Goal: Task Accomplishment & Management: Manage account settings

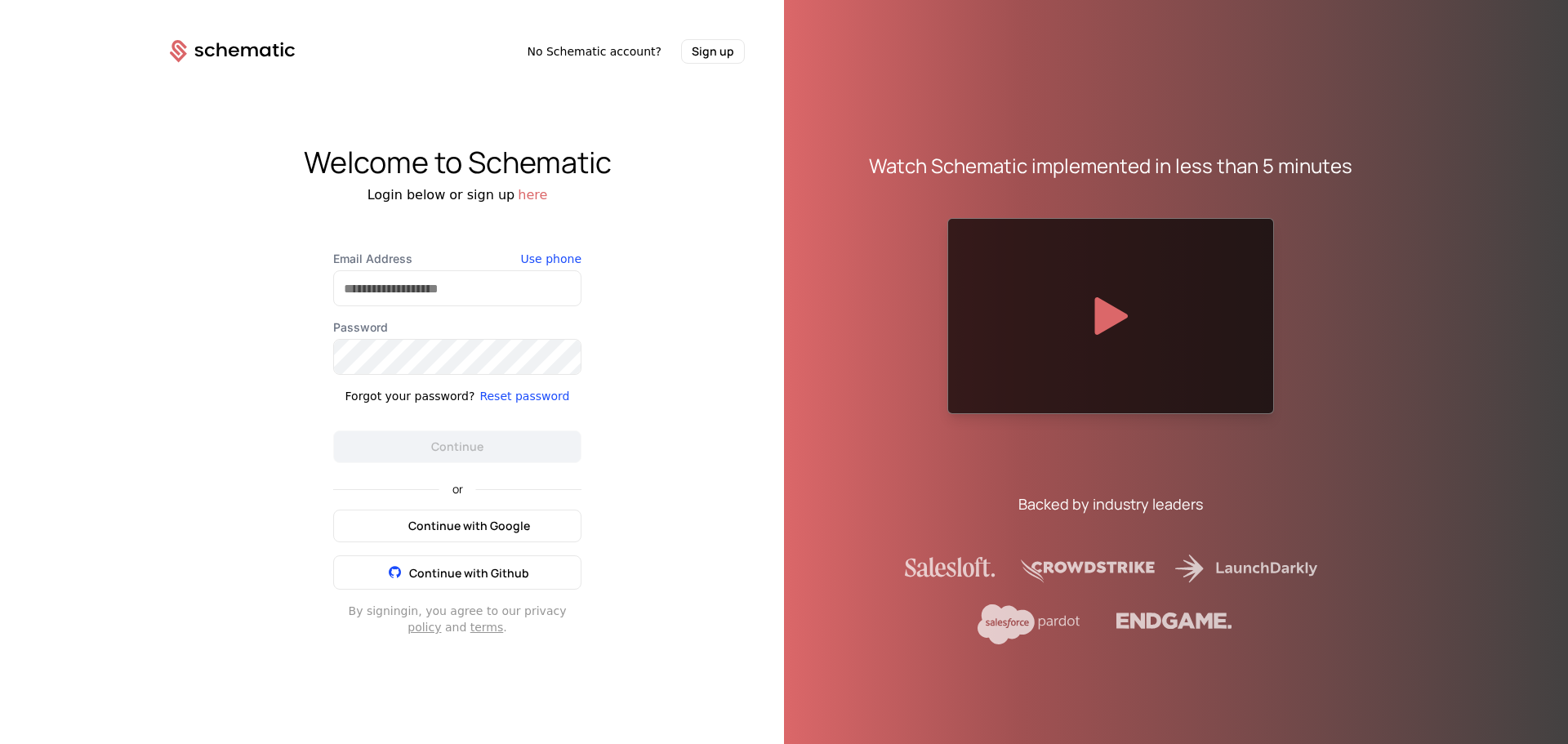
click at [468, 523] on span "Continue with Google" at bounding box center [469, 526] width 122 height 16
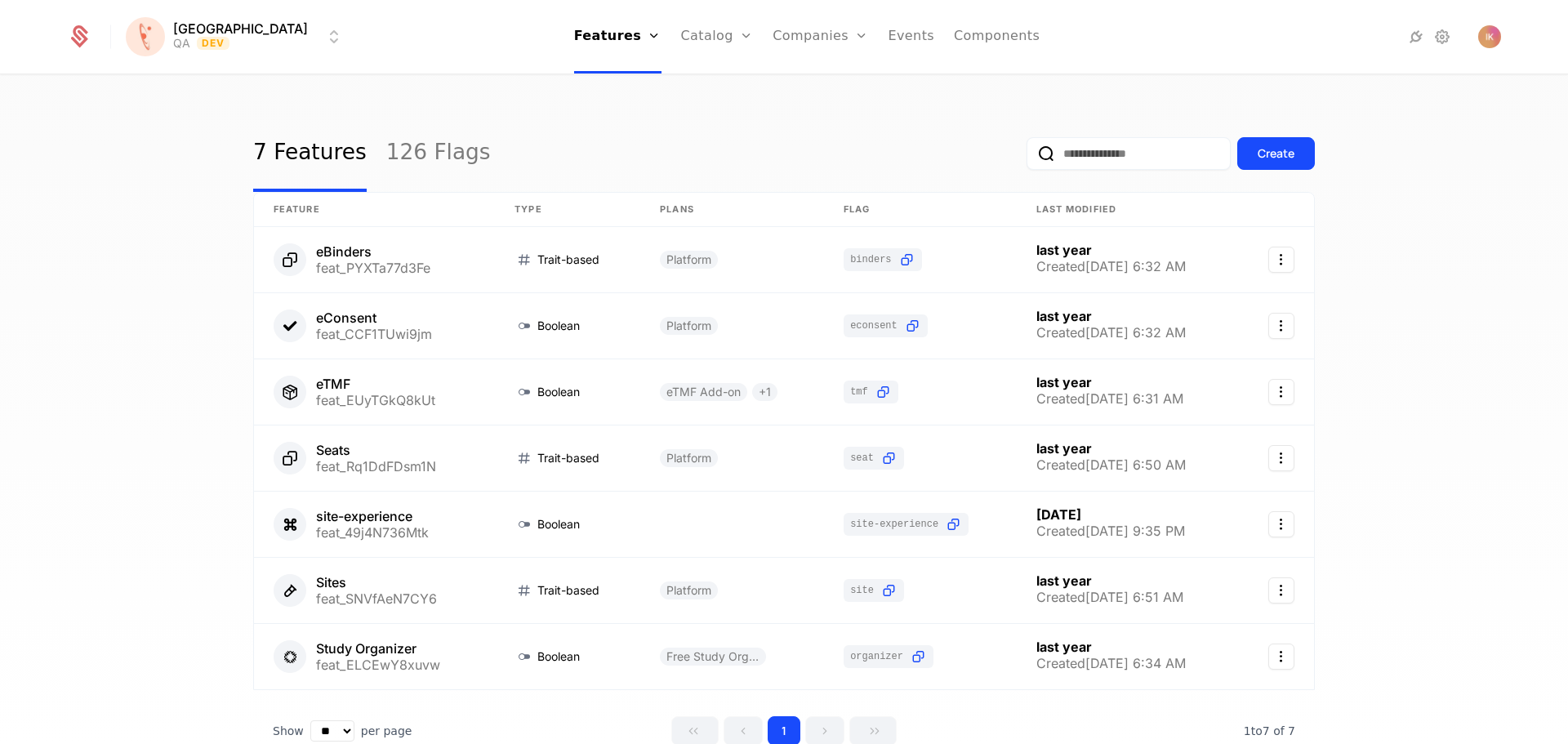
click at [197, 28] on html "[PERSON_NAME] QA Dev Features Features Flags Catalog Plans Add Ons Credits Conf…" at bounding box center [784, 372] width 1568 height 744
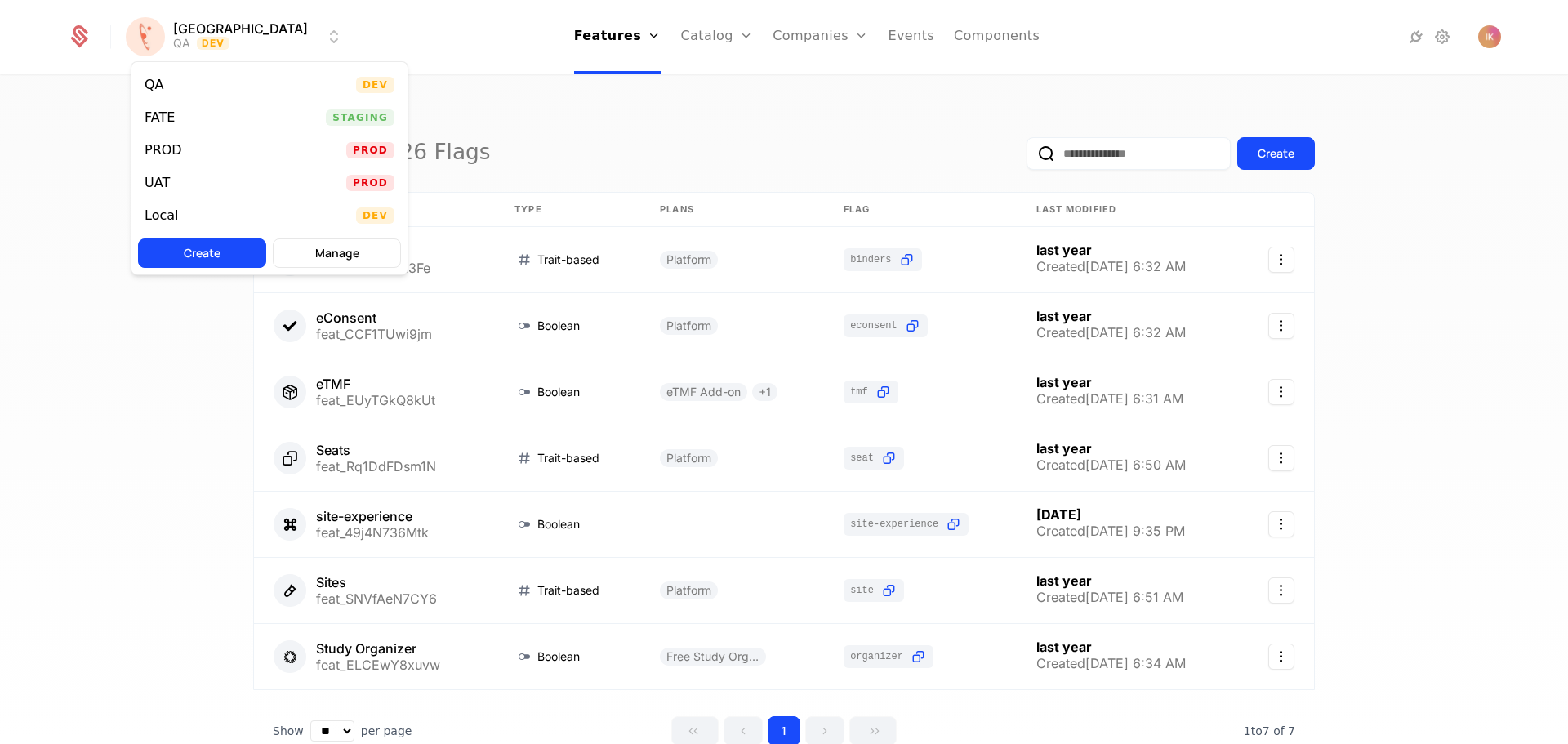
click at [172, 119] on div "FATE" at bounding box center [159, 117] width 30 height 13
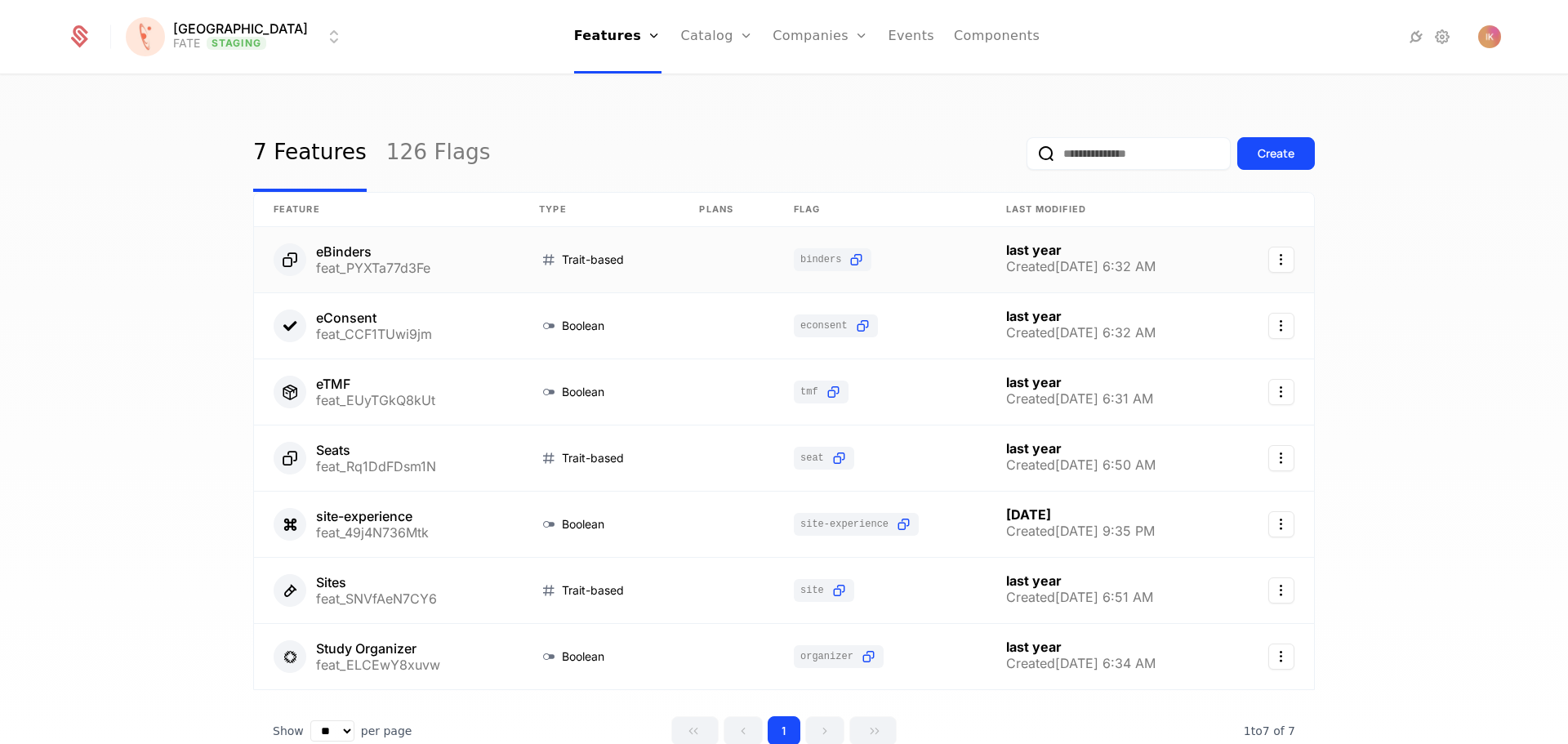
click at [350, 251] on link at bounding box center [386, 259] width 265 height 65
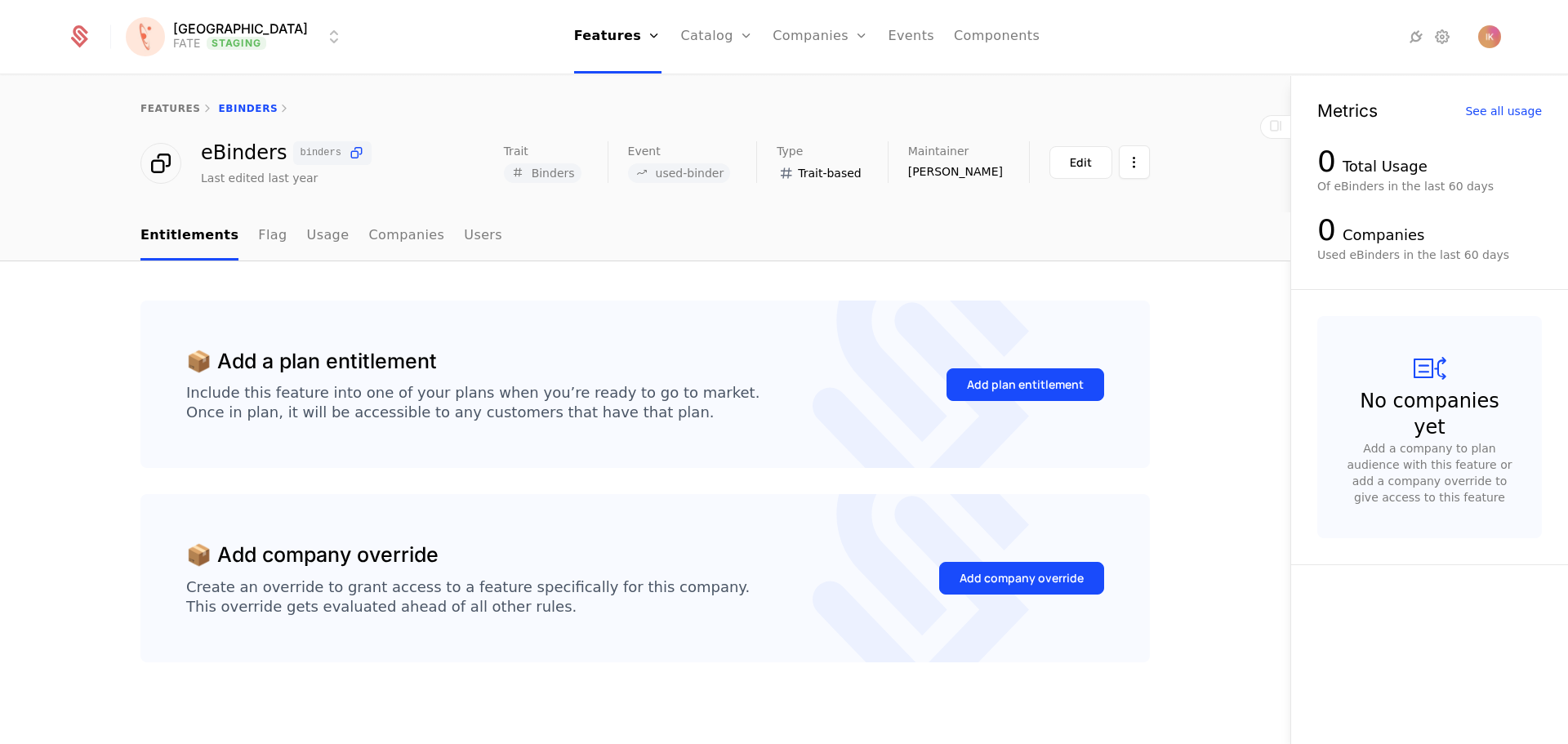
click at [258, 236] on link "Flag" at bounding box center [272, 237] width 28 height 48
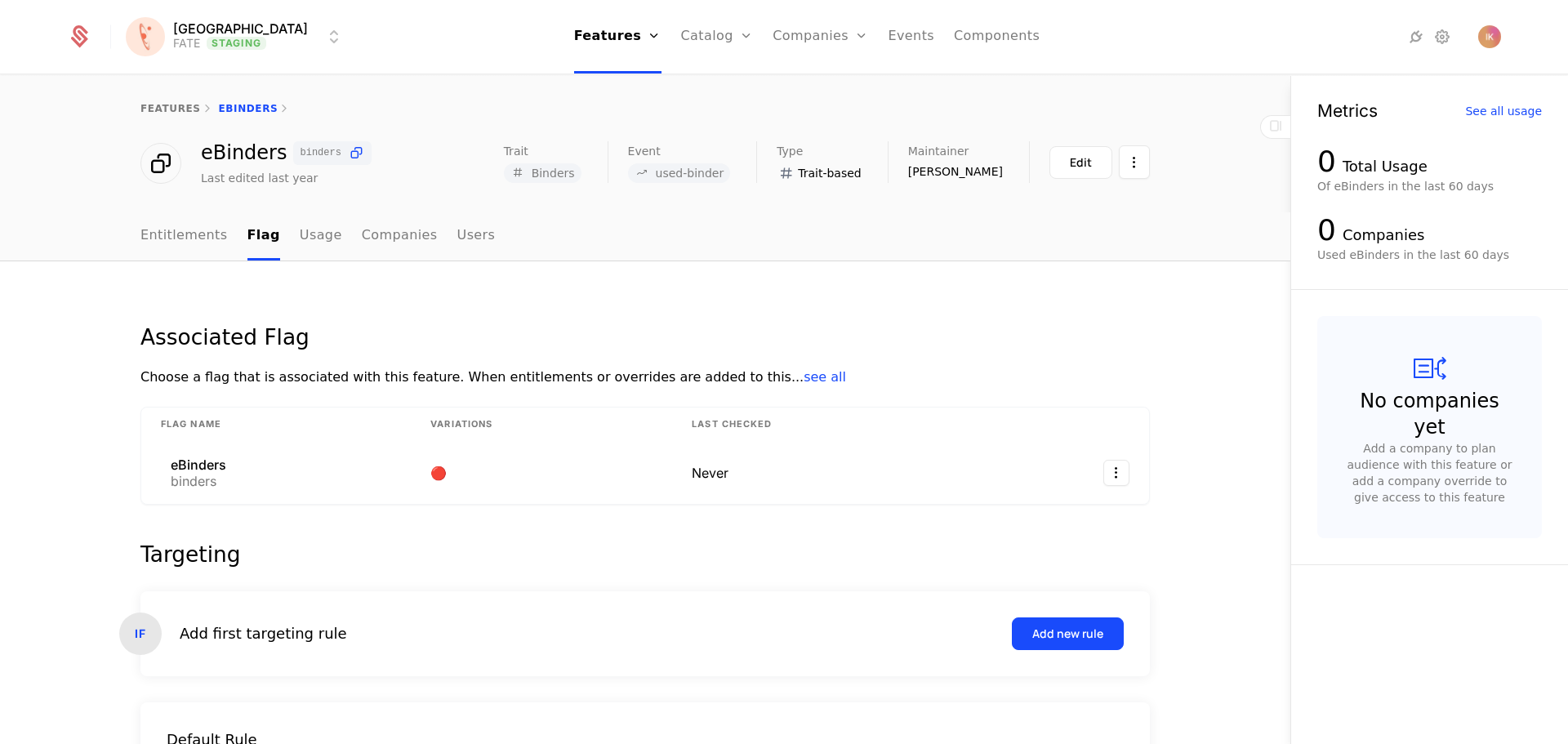
click at [182, 239] on link "Entitlements" at bounding box center [184, 237] width 87 height 48
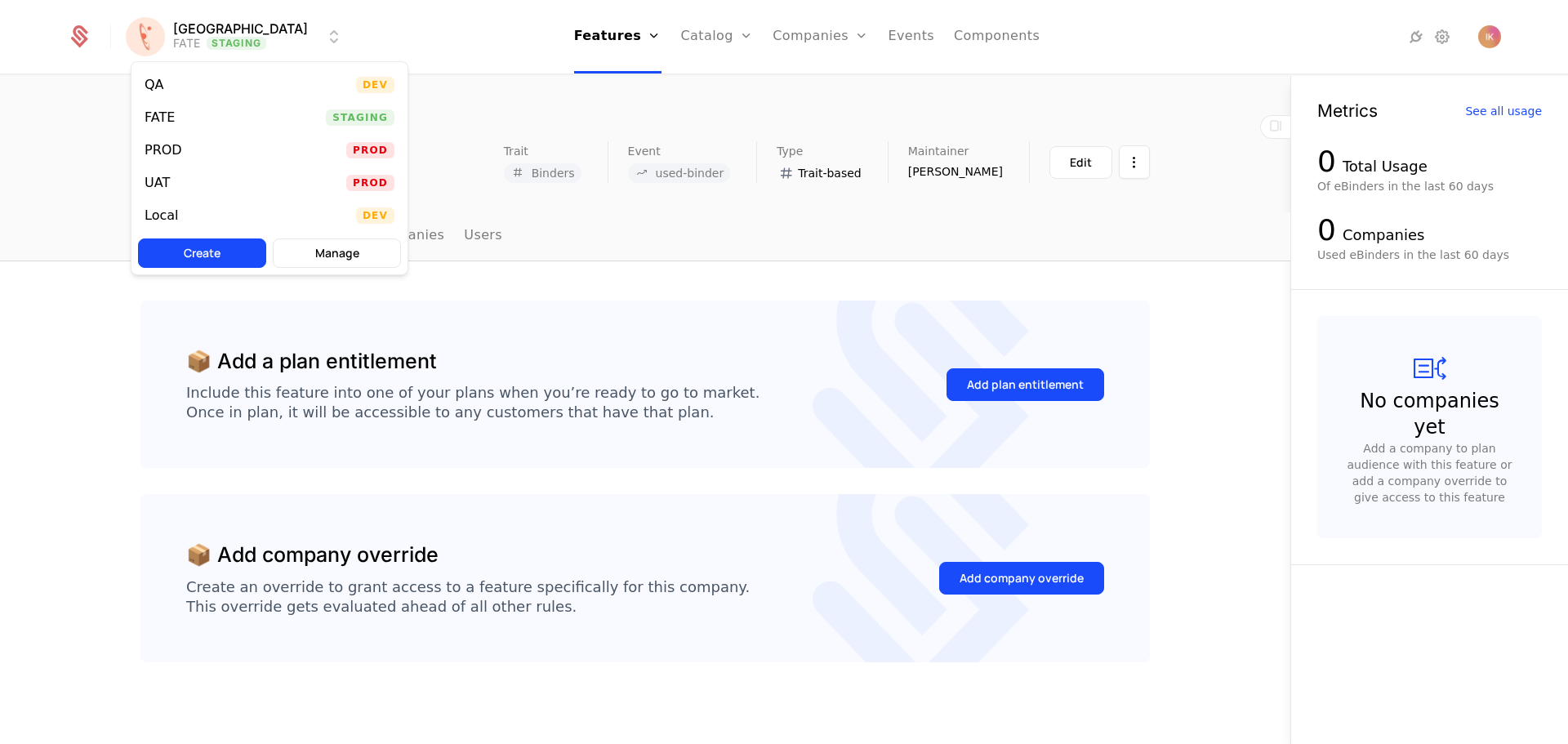
click at [216, 42] on html "[PERSON_NAME] FATE Staging Features Features Flags Catalog Plans Add Ons Credit…" at bounding box center [784, 372] width 1568 height 744
click at [168, 88] on div "QA" at bounding box center [160, 85] width 33 height 16
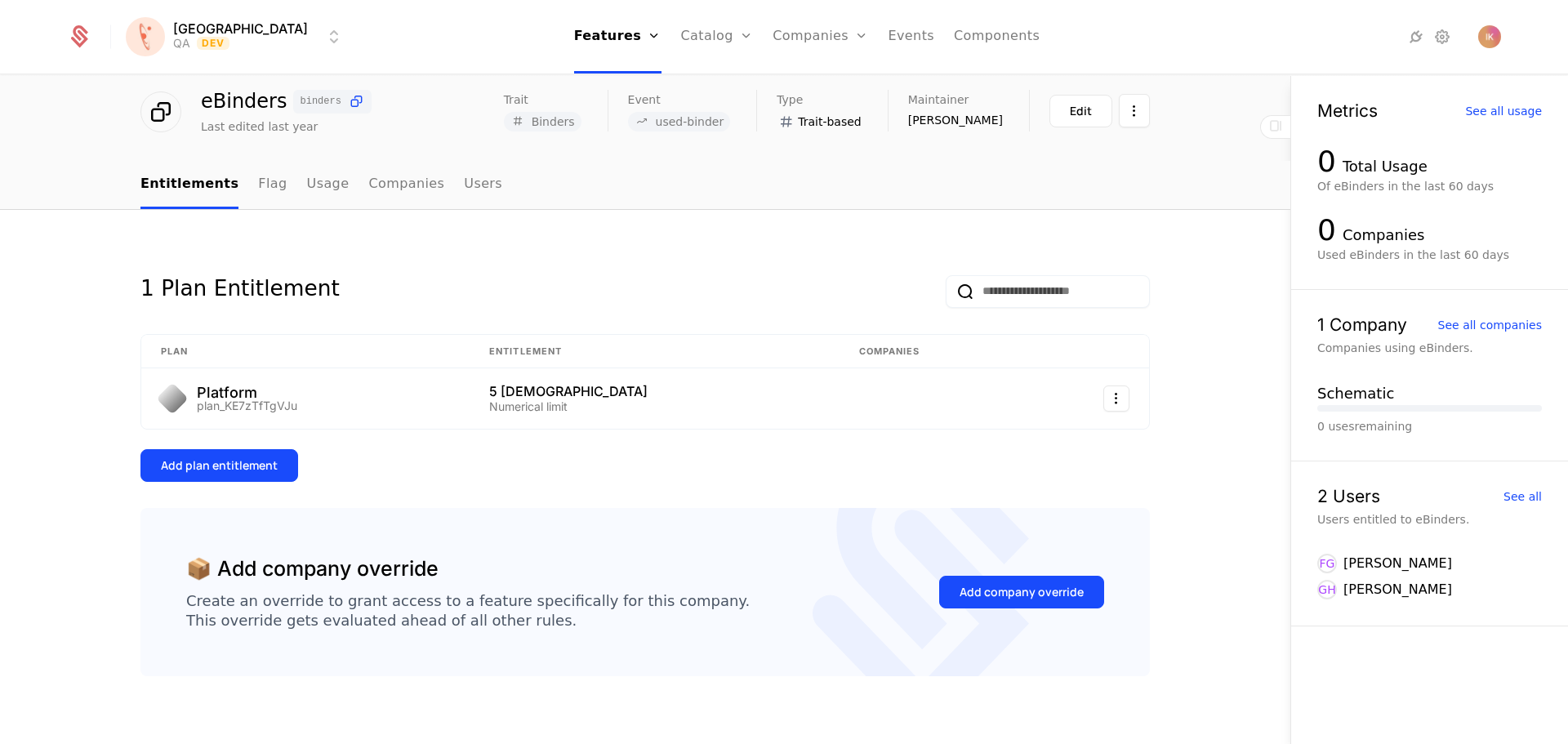
scroll to position [75, 0]
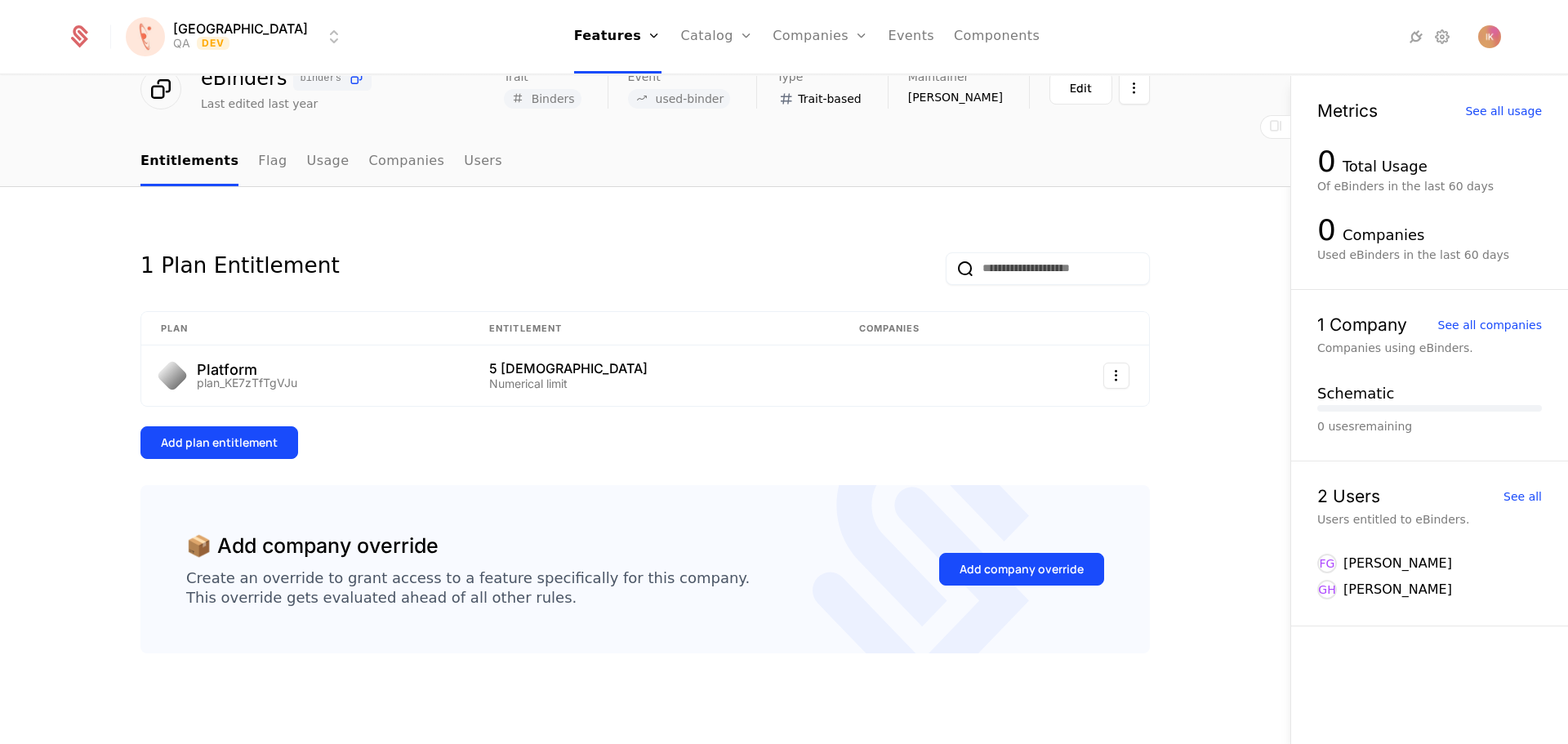
click at [258, 168] on link "Flag" at bounding box center [272, 162] width 28 height 48
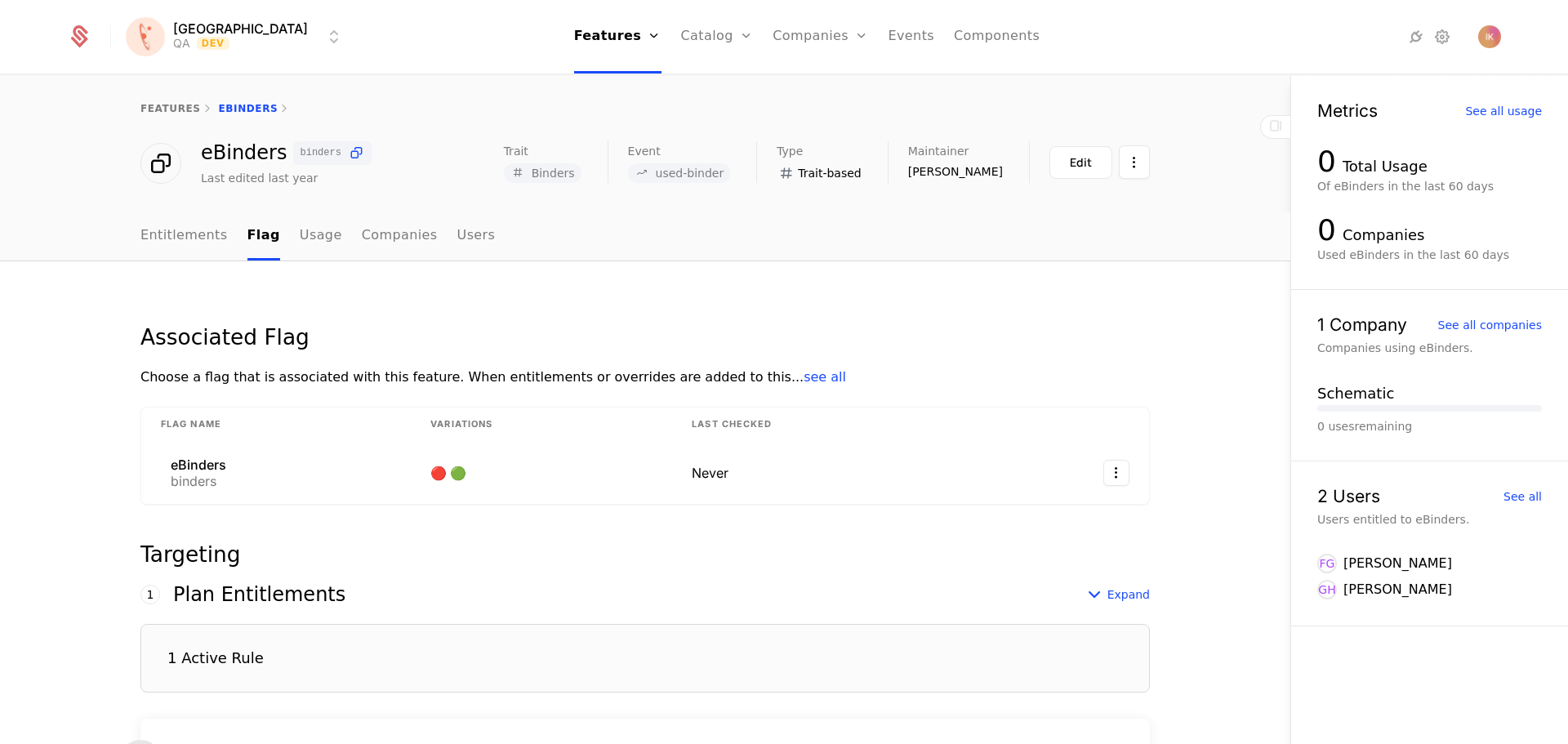
click at [300, 246] on link "Usage" at bounding box center [321, 237] width 43 height 48
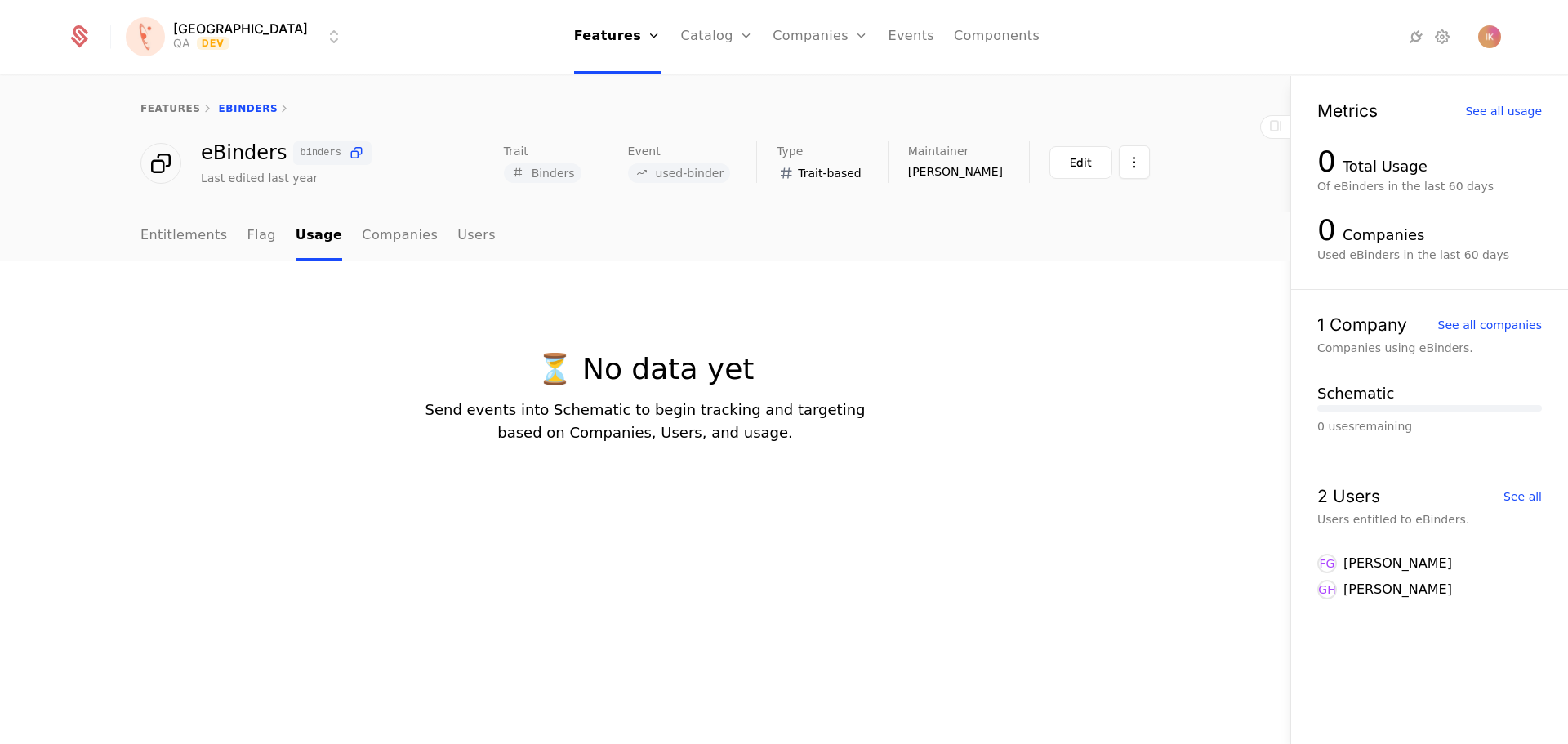
click at [380, 237] on link "Companies" at bounding box center [400, 237] width 76 height 48
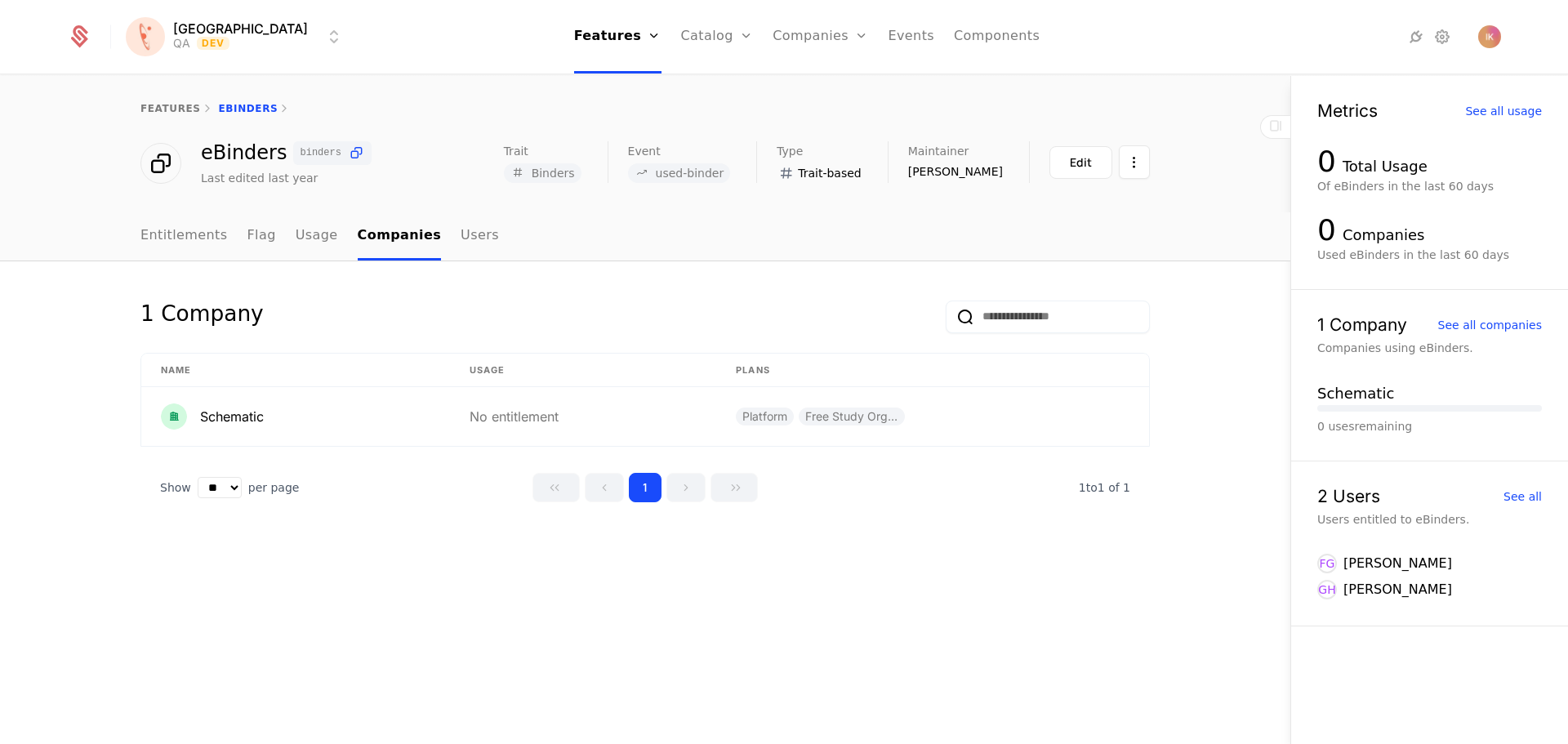
click at [464, 240] on link "Users" at bounding box center [480, 237] width 38 height 48
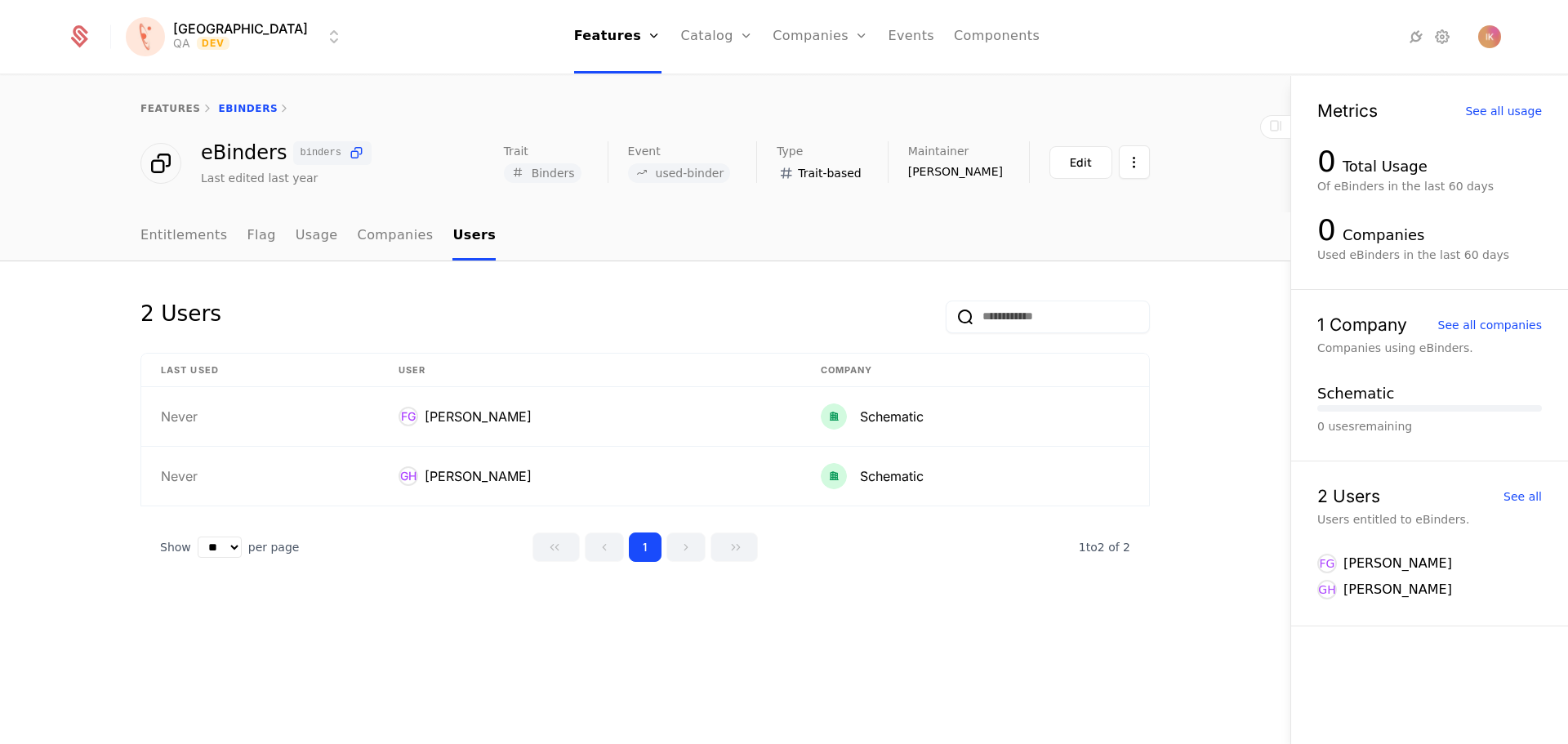
click at [174, 238] on link "Entitlements" at bounding box center [184, 237] width 87 height 48
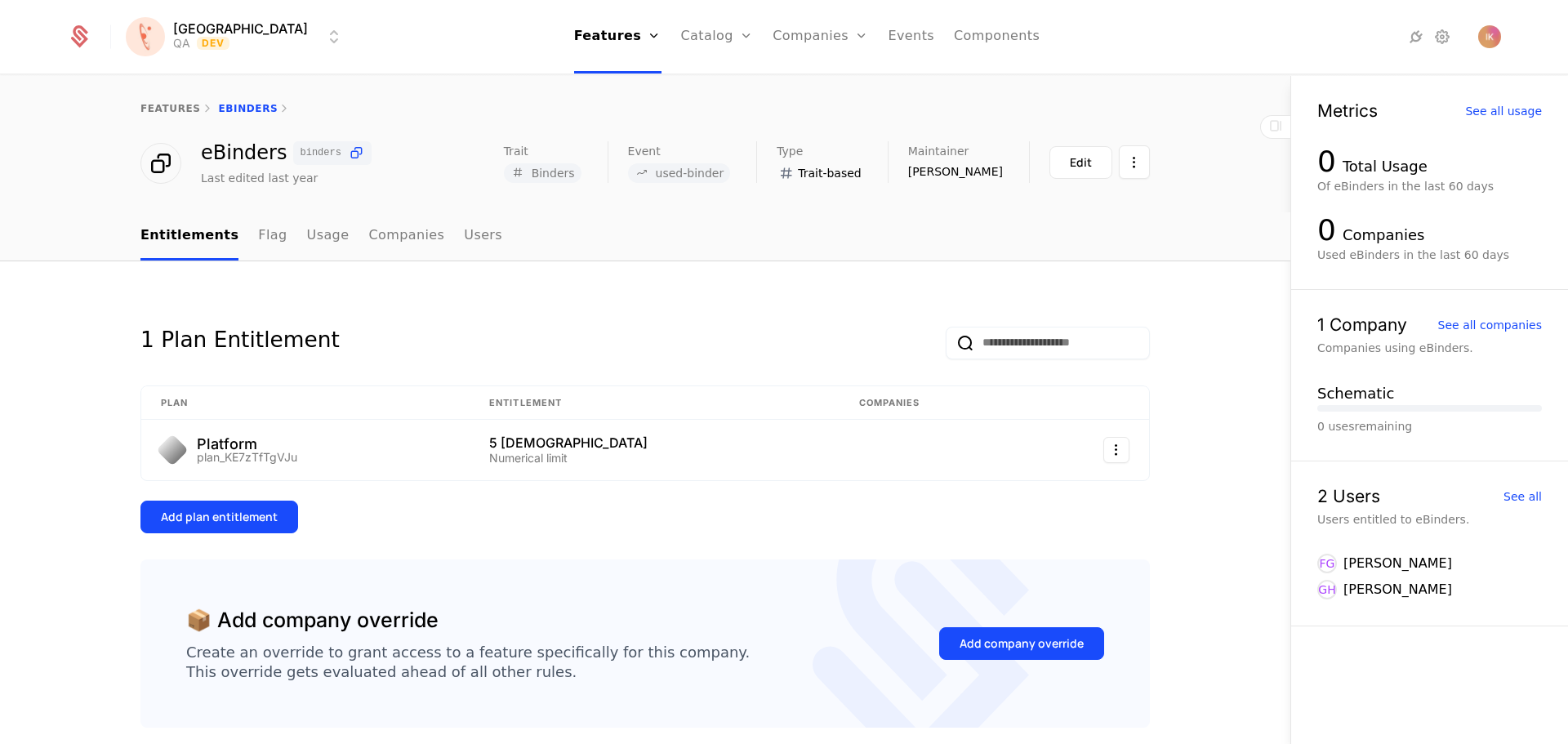
click at [594, 113] on link "Flags" at bounding box center [631, 106] width 75 height 13
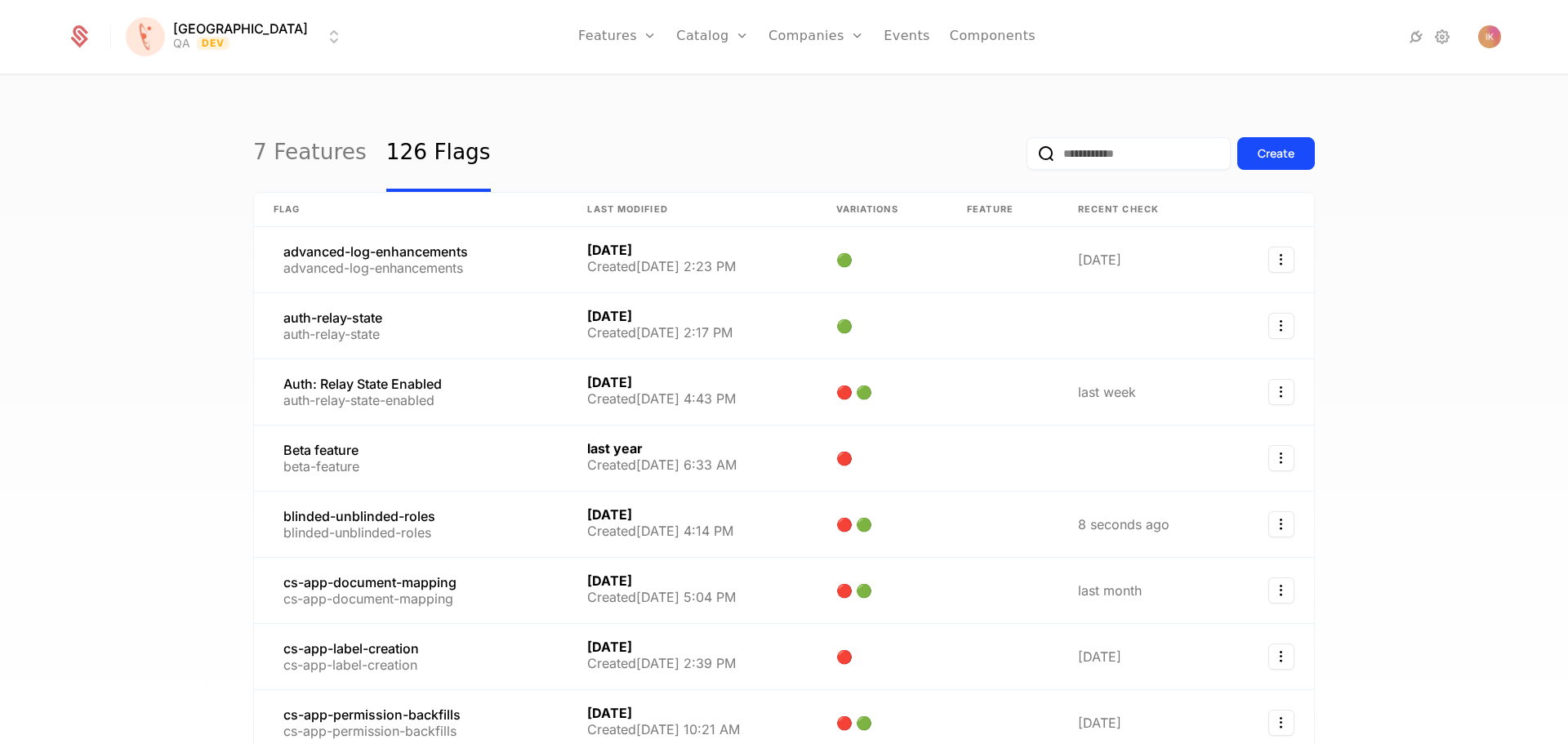
click at [198, 39] on html "[PERSON_NAME] QA Dev Features Features Flags Catalog Plans Add Ons Credits Conf…" at bounding box center [784, 372] width 1568 height 744
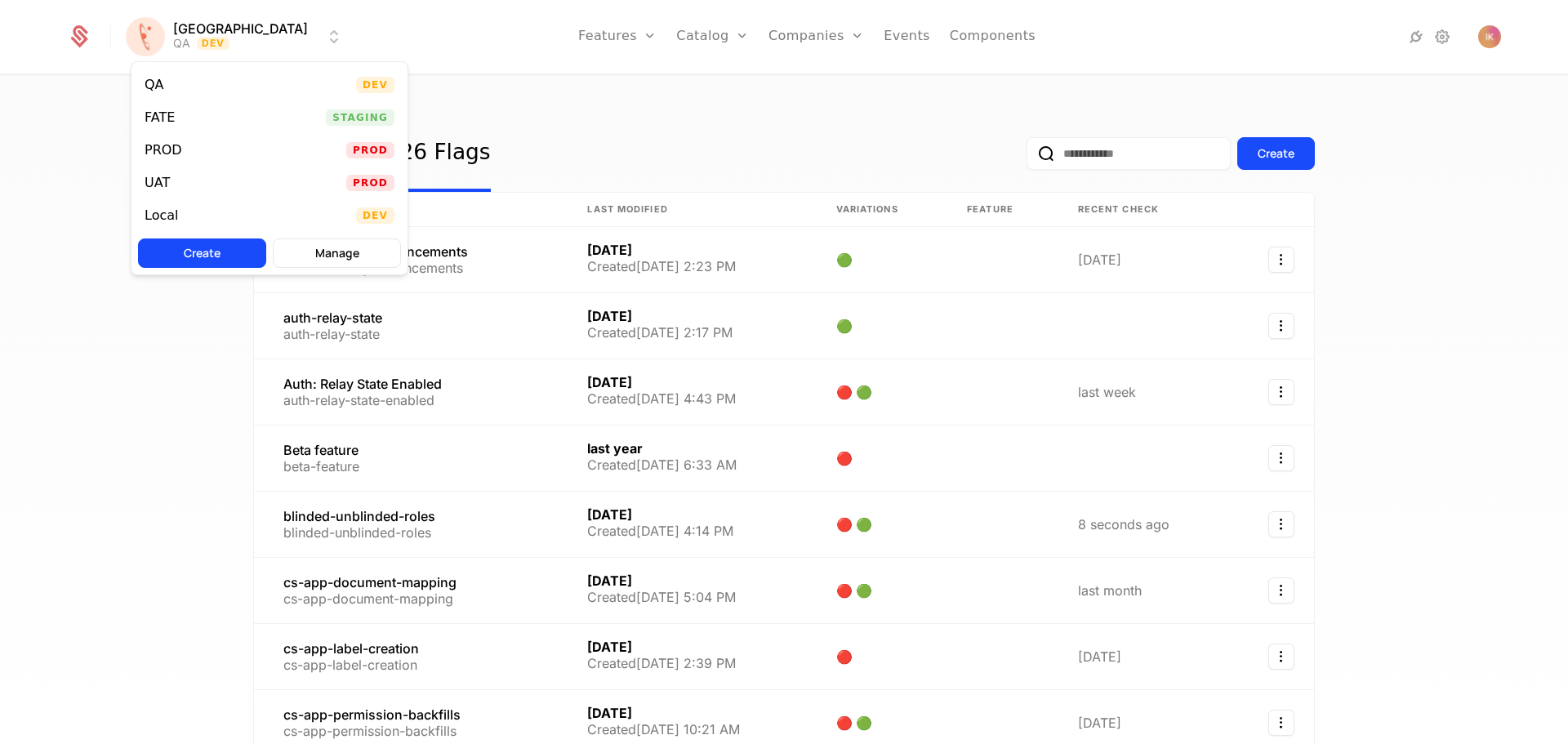
click at [159, 120] on div "FATE" at bounding box center [159, 117] width 30 height 13
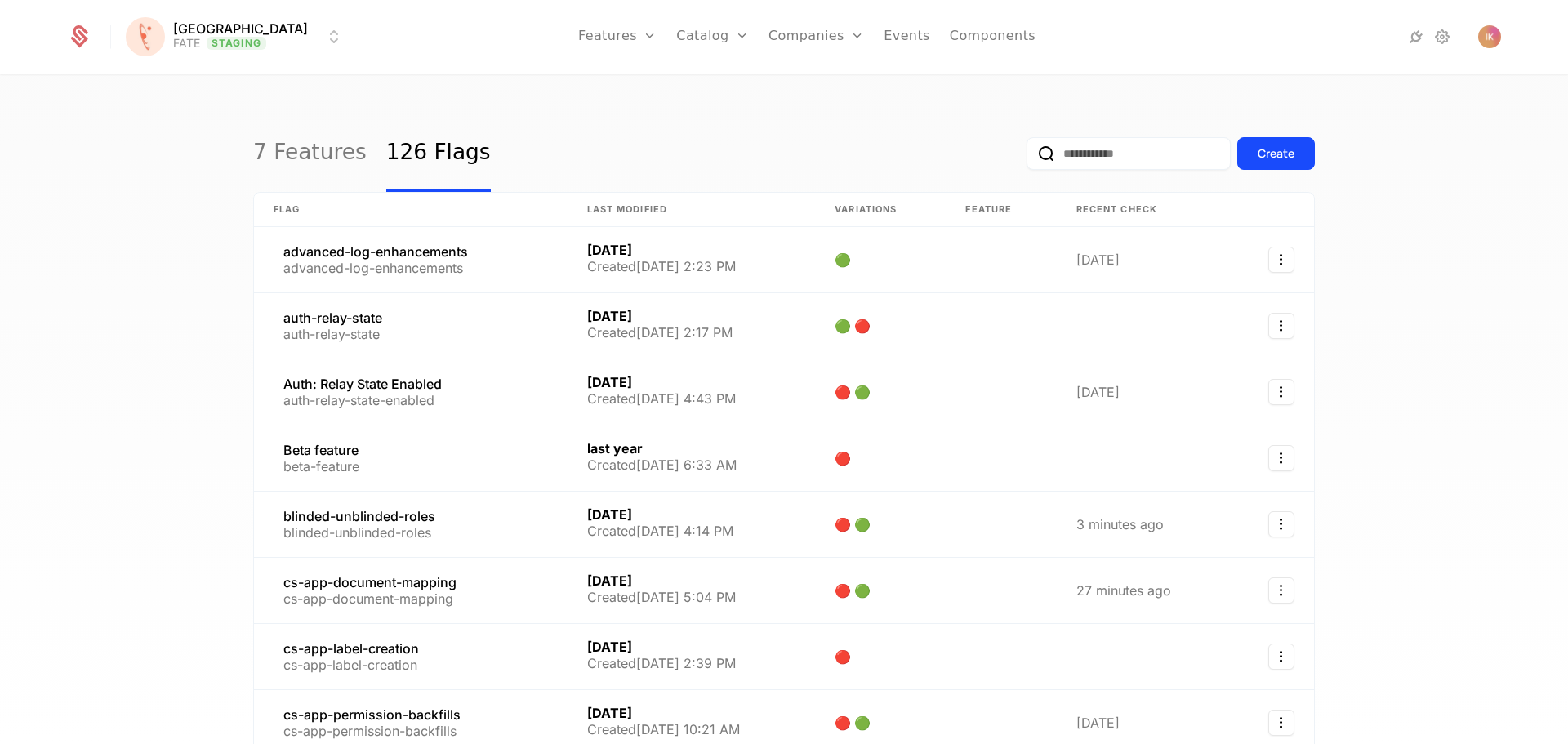
click at [1047, 157] on input "email" at bounding box center [1128, 153] width 204 height 33
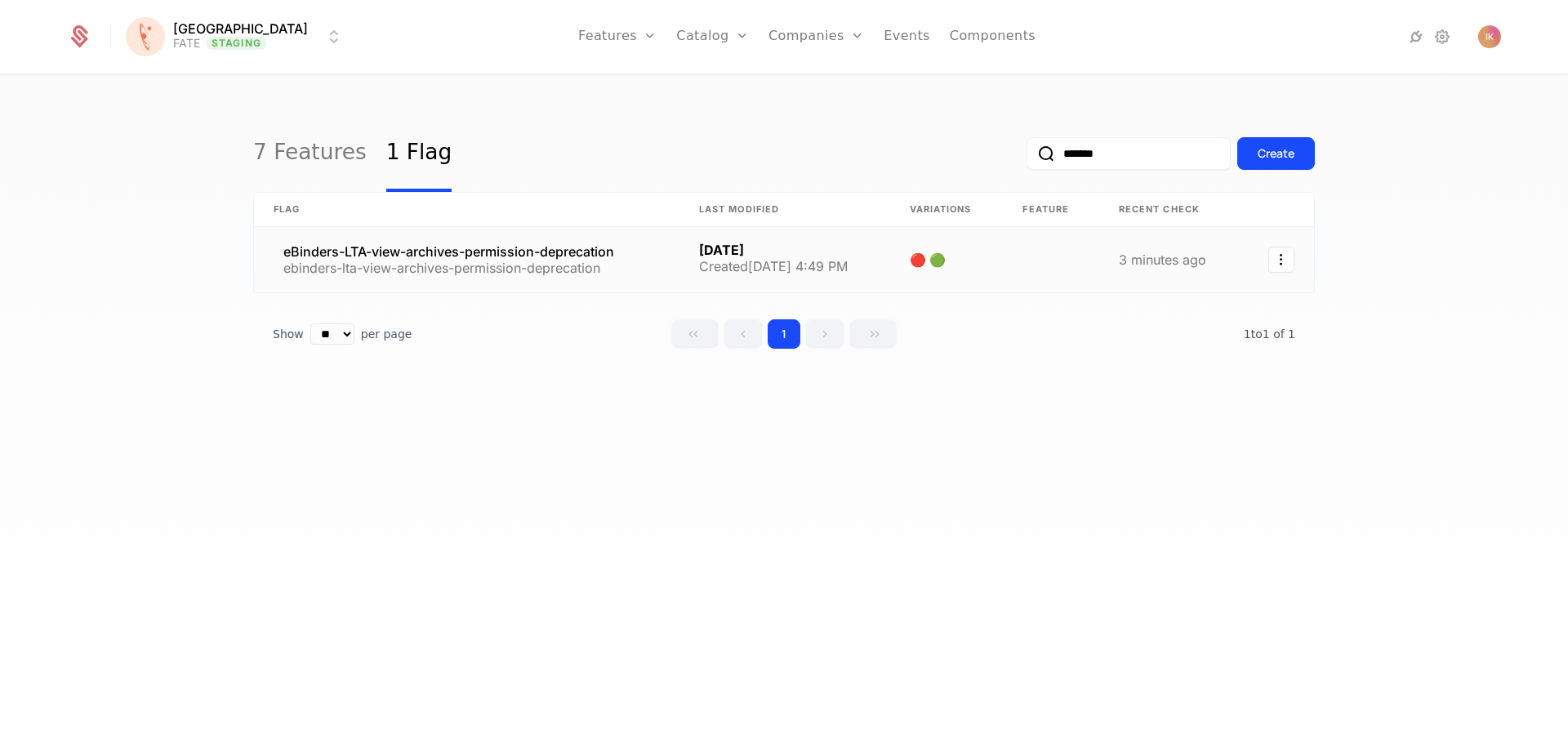
type input "*******"
click at [436, 251] on link at bounding box center [466, 259] width 425 height 65
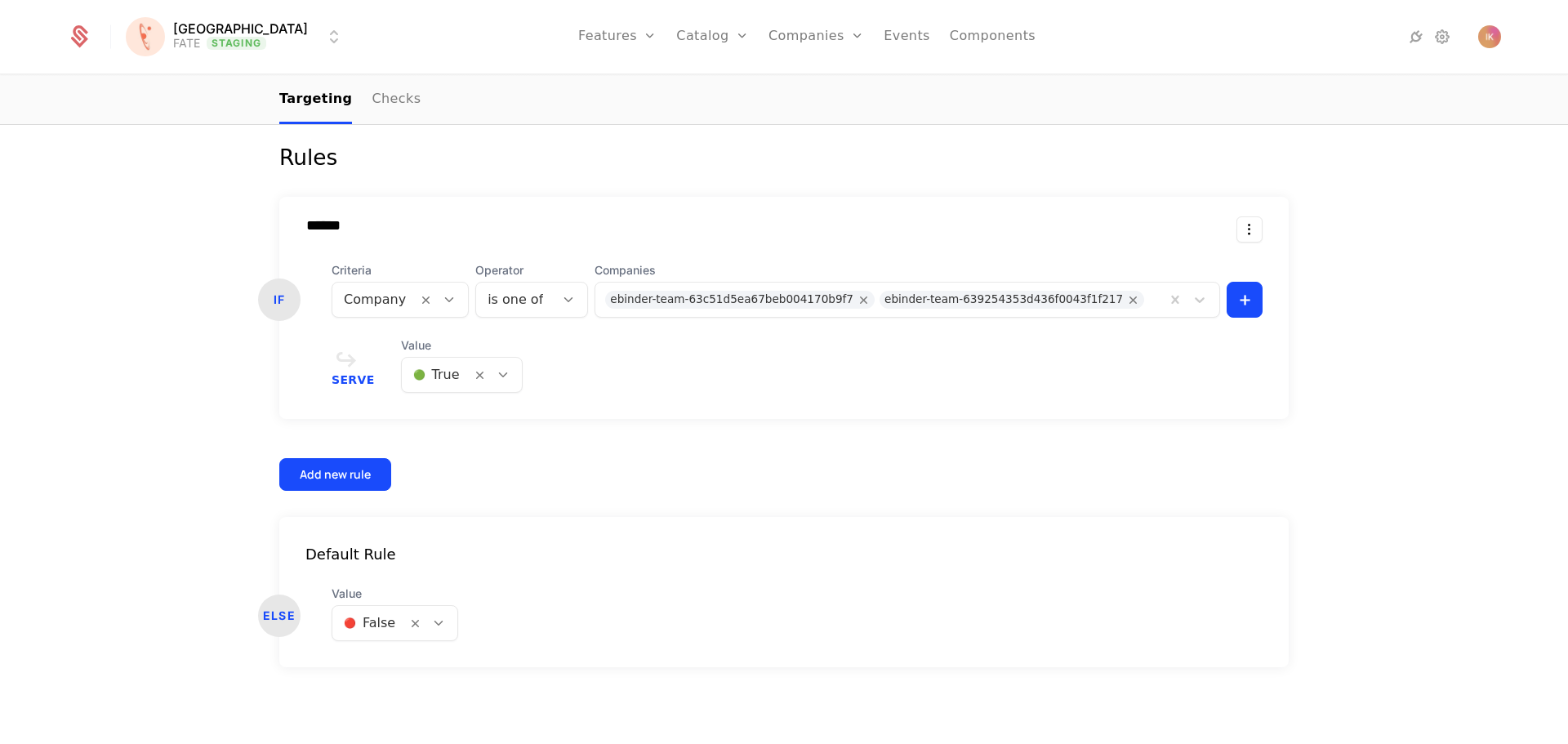
scroll to position [429, 0]
click at [1242, 300] on html "[PERSON_NAME] FATE Staging Features Features Flags Catalog Plans Add Ons Credit…" at bounding box center [784, 372] width 1568 height 744
click at [1102, 377] on html "[PERSON_NAME] FATE Staging Features Features Flags Catalog Plans Add Ons Credit…" at bounding box center [784, 372] width 1568 height 744
click at [1159, 293] on div "ebinder-team-63c51d5ea67beb004170b9f7 ebinder-team-639254353d436f0043f1f217" at bounding box center [880, 298] width 570 height 26
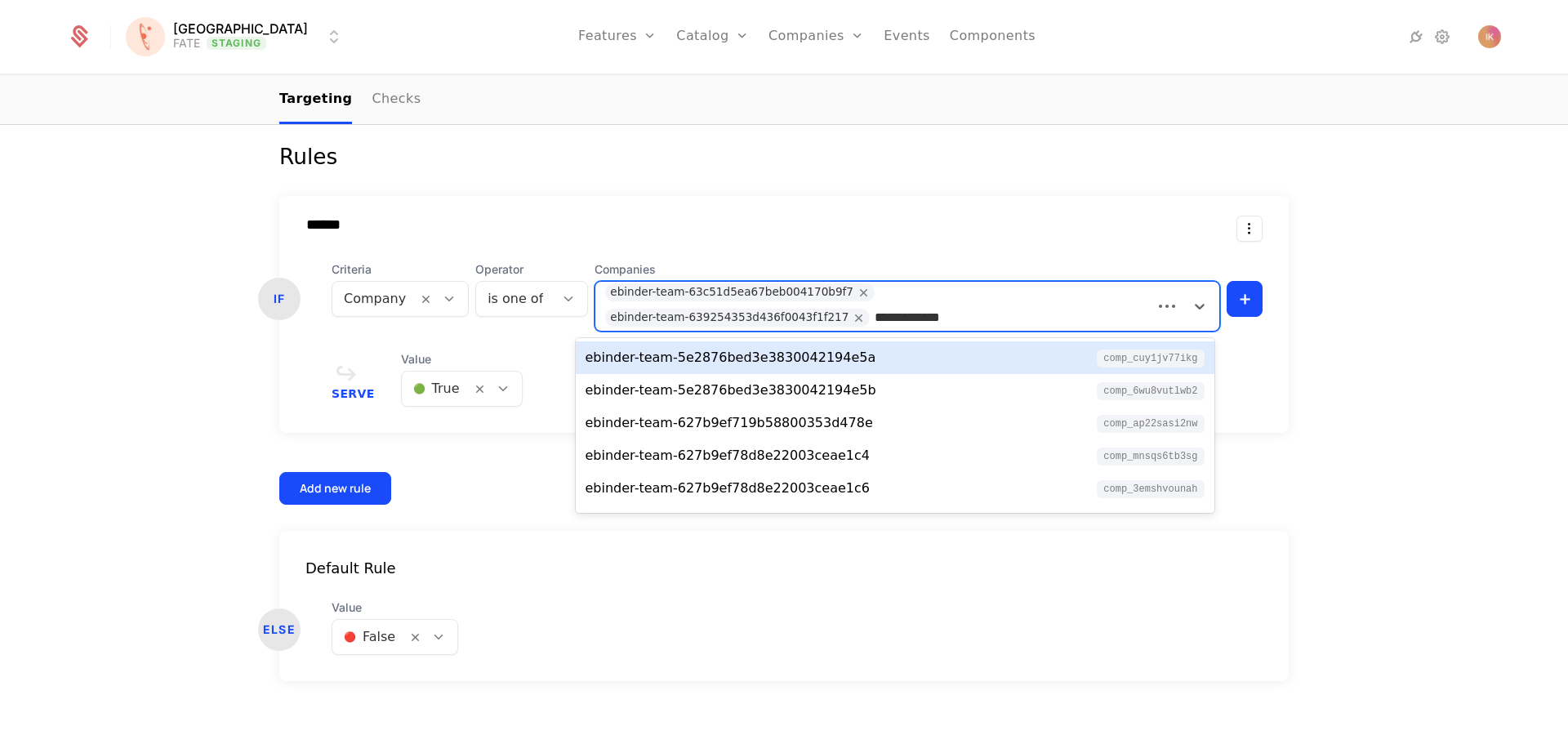
paste input "**********"
type input "**********"
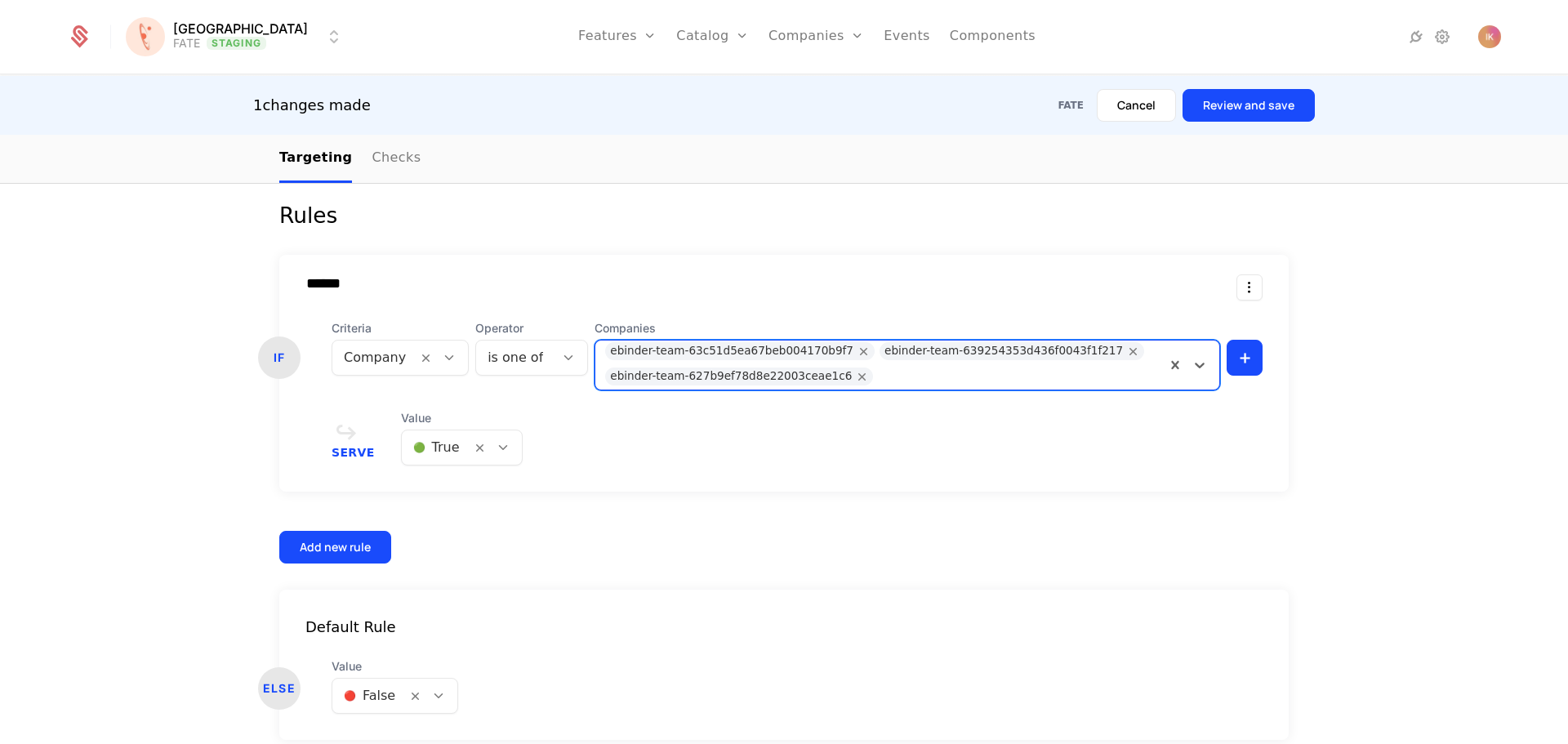
click at [1268, 104] on button "Review and save" at bounding box center [1249, 105] width 133 height 33
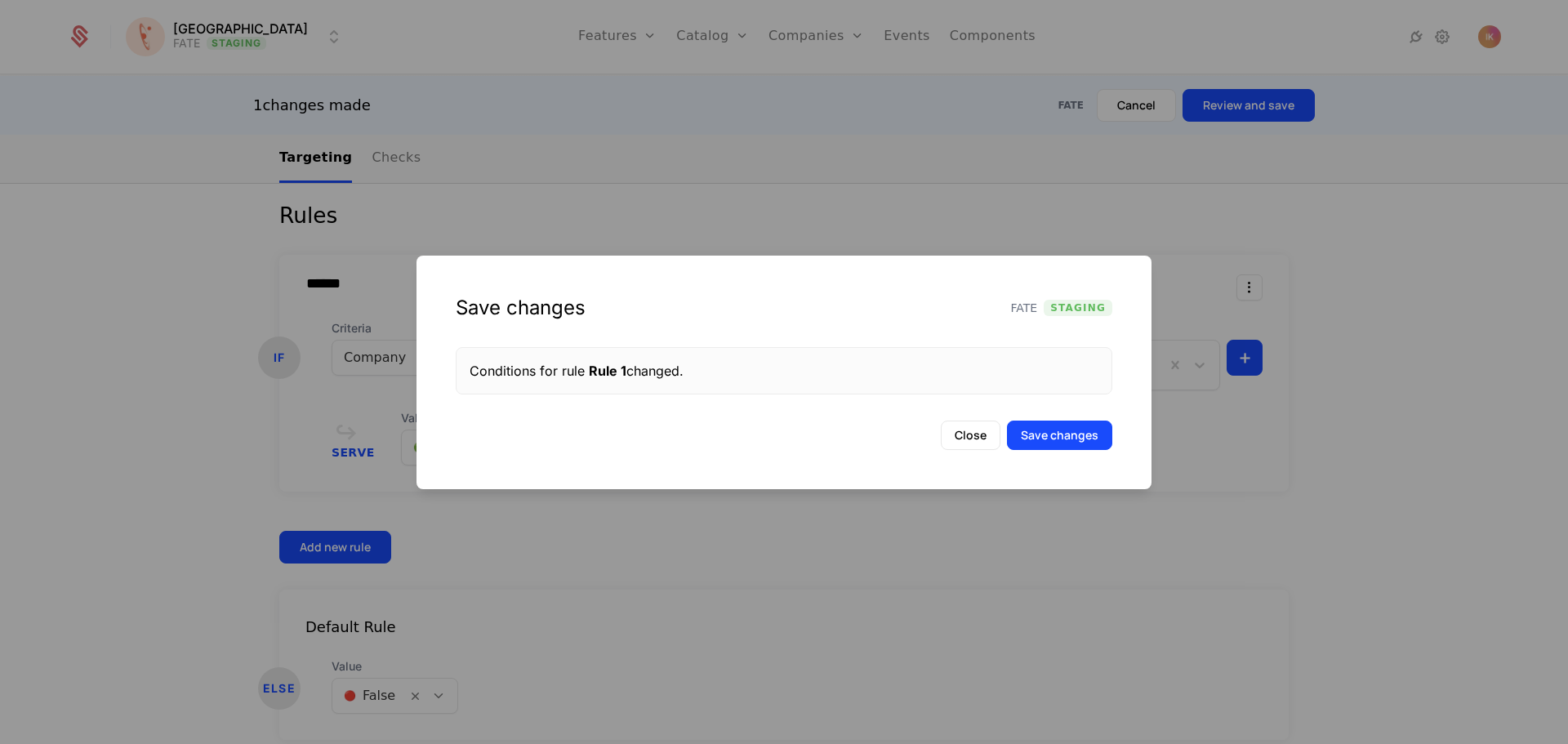
click at [1087, 445] on button "Save changes" at bounding box center [1059, 435] width 105 height 29
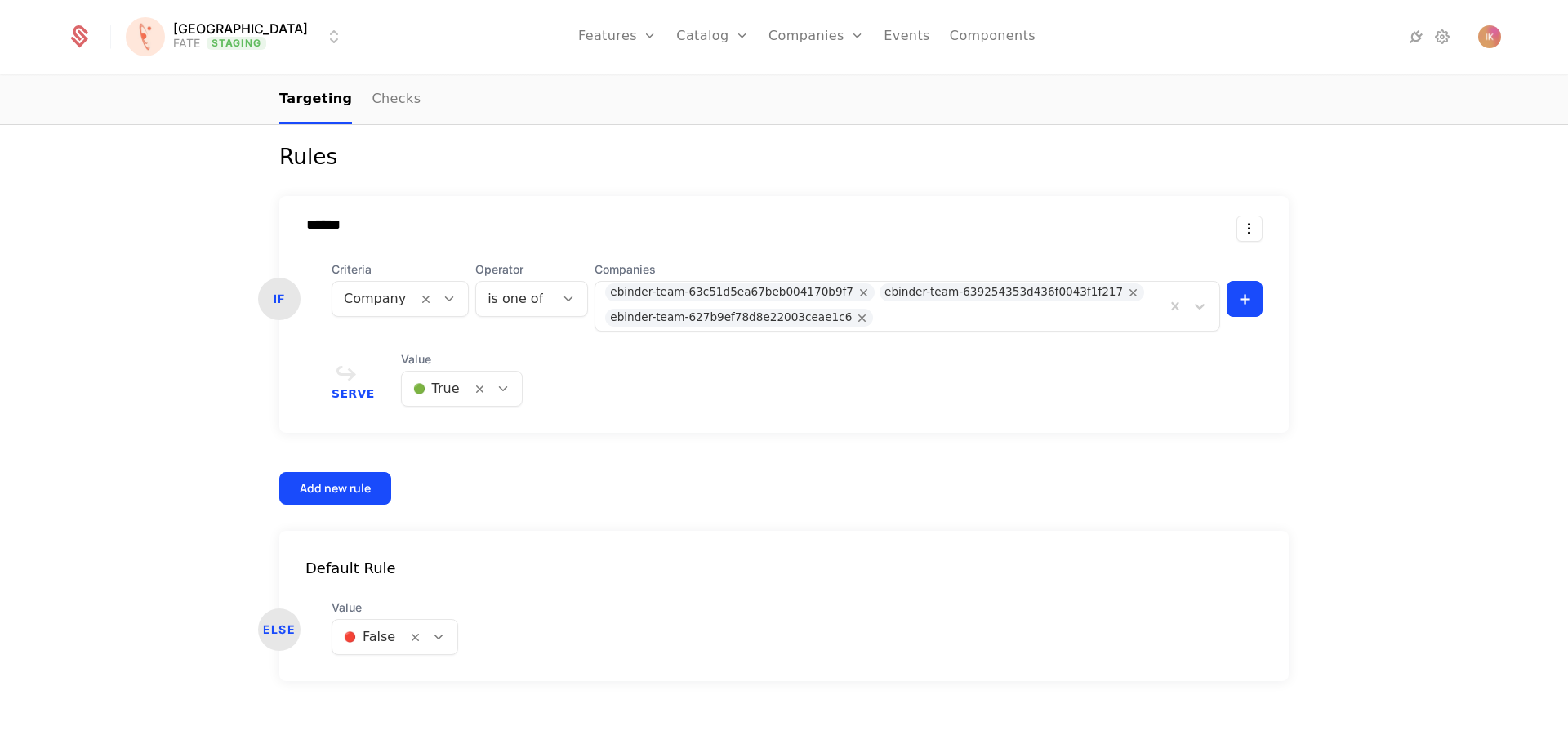
click at [443, 295] on div at bounding box center [449, 299] width 28 height 18
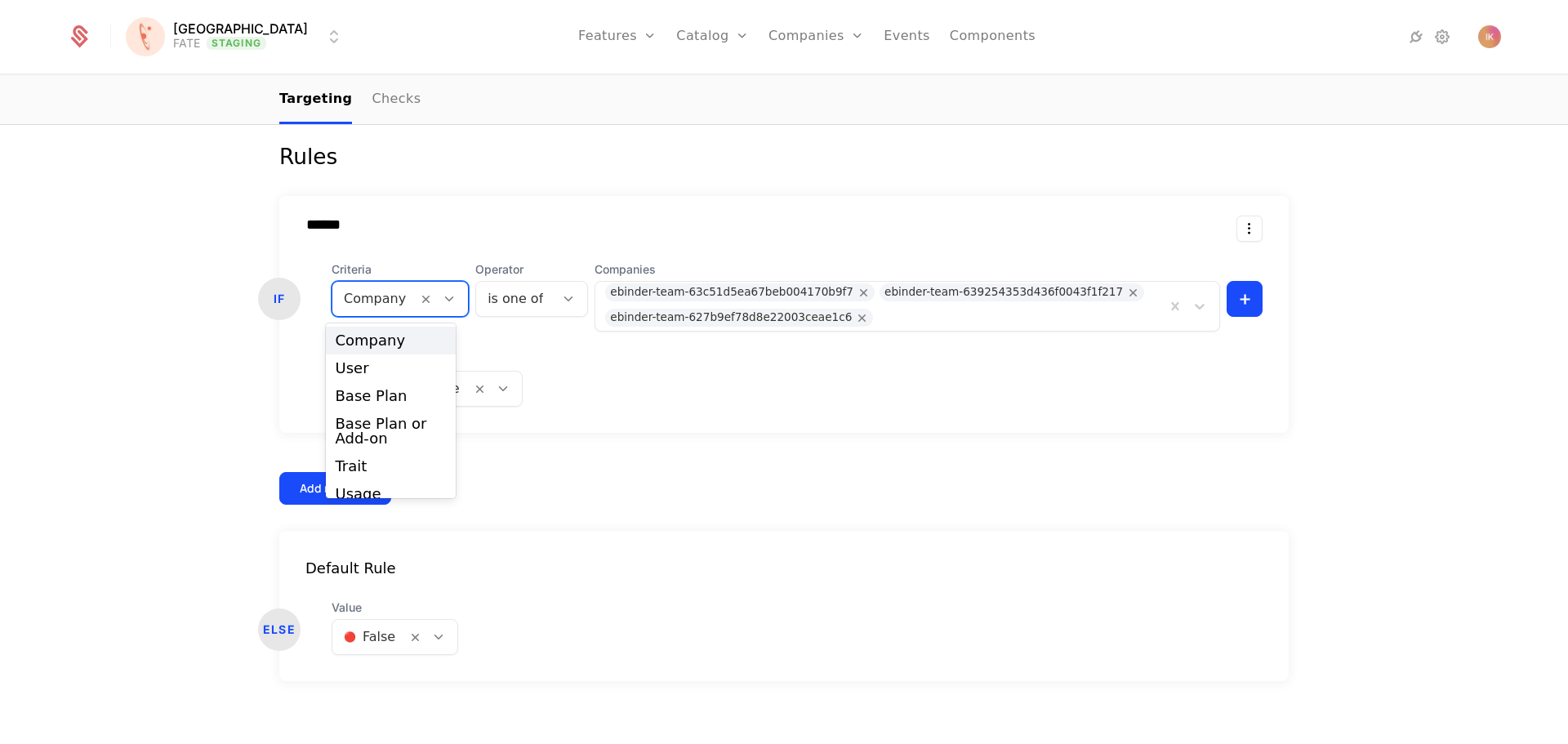
click at [443, 295] on div at bounding box center [449, 299] width 28 height 18
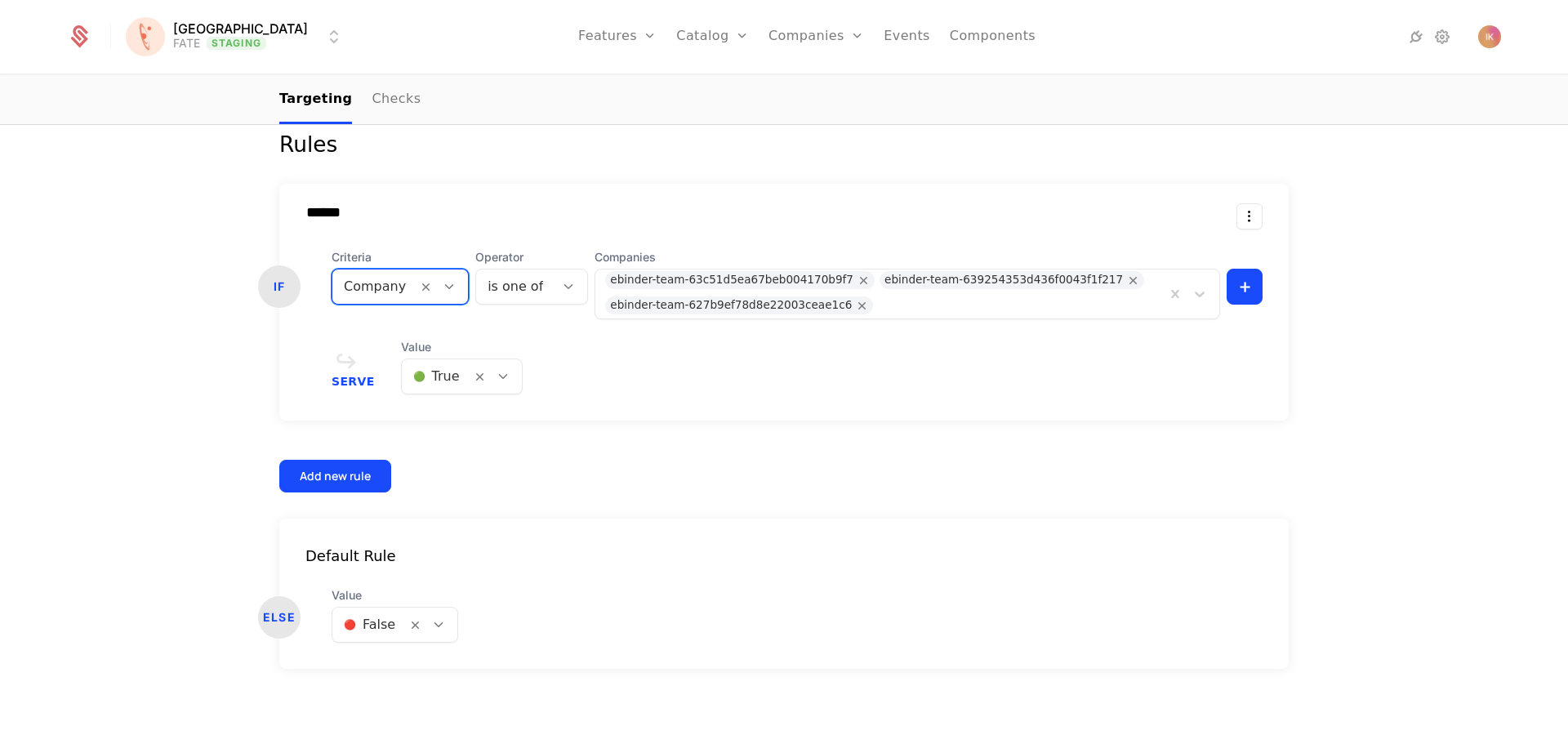
scroll to position [443, 0]
click at [432, 629] on icon at bounding box center [439, 622] width 15 height 15
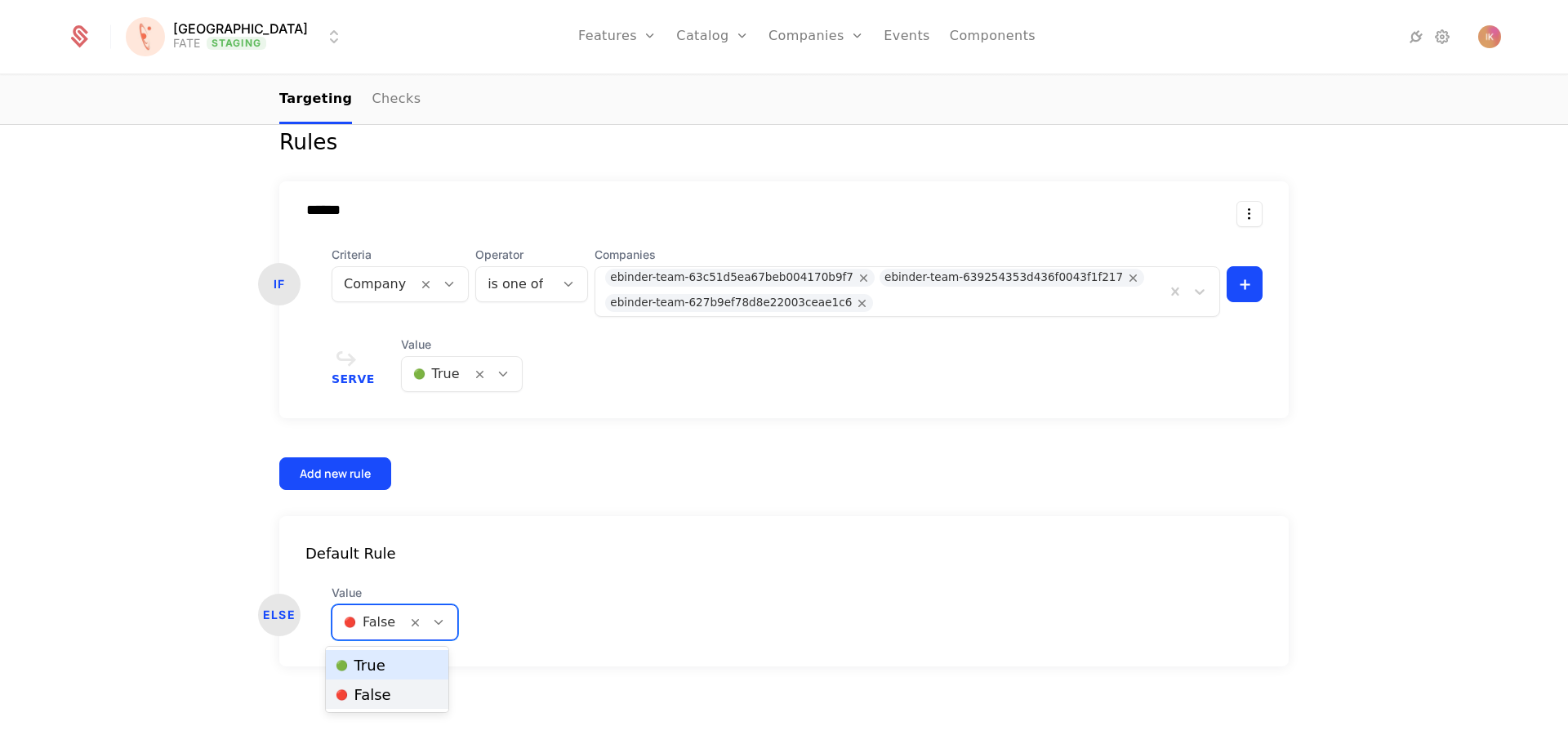
click at [385, 666] on div "🟢 True" at bounding box center [387, 665] width 104 height 16
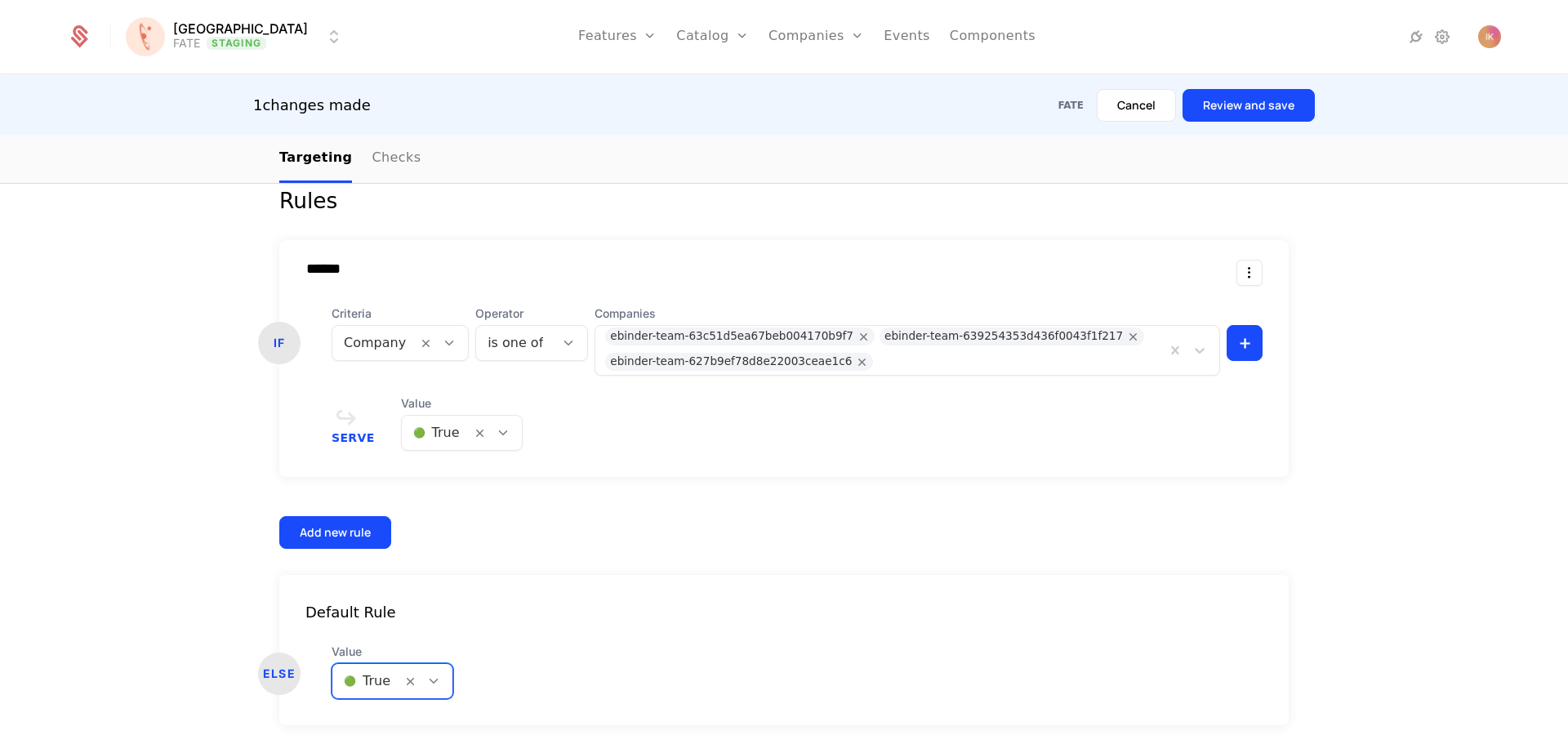
click at [1274, 112] on button "Review and save" at bounding box center [1249, 105] width 133 height 33
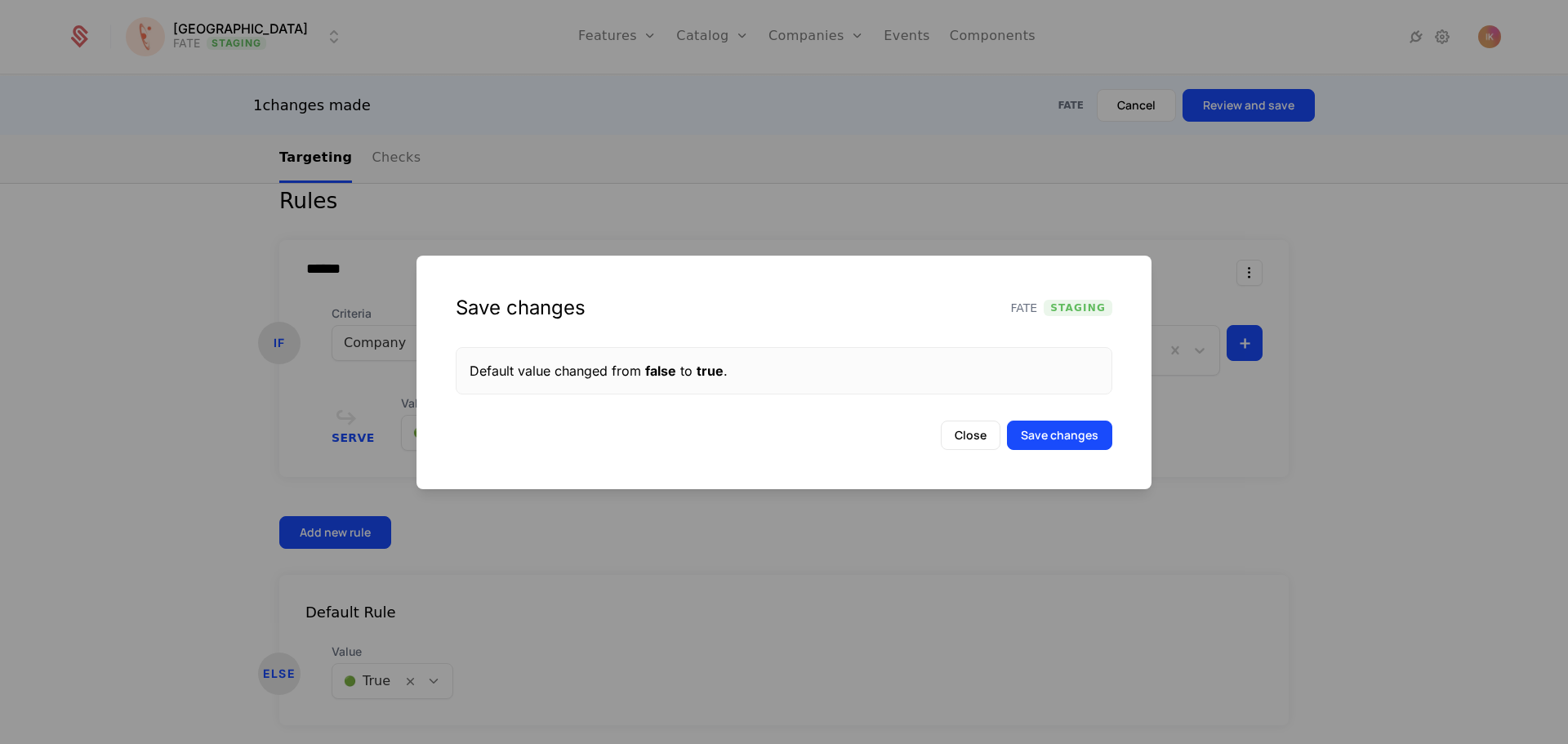
click at [1055, 436] on button "Save changes" at bounding box center [1059, 435] width 105 height 29
